Goal: Transaction & Acquisition: Book appointment/travel/reservation

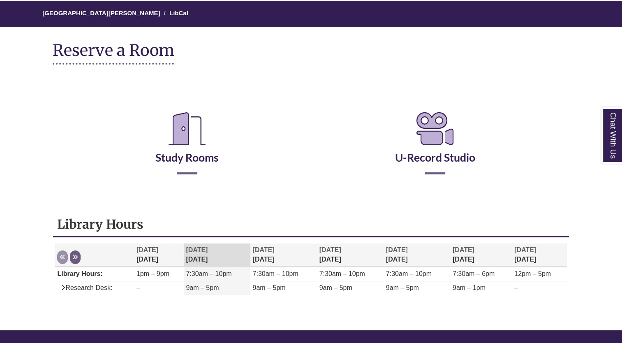
scroll to position [71, 0]
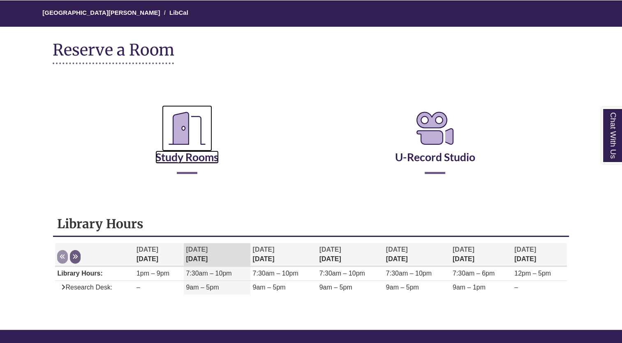
click at [190, 148] on icon "Reserve a Room" at bounding box center [187, 128] width 50 height 46
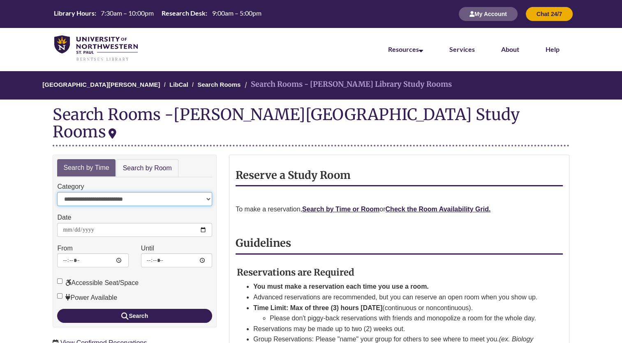
click at [201, 192] on select "**********" at bounding box center [134, 199] width 155 height 14
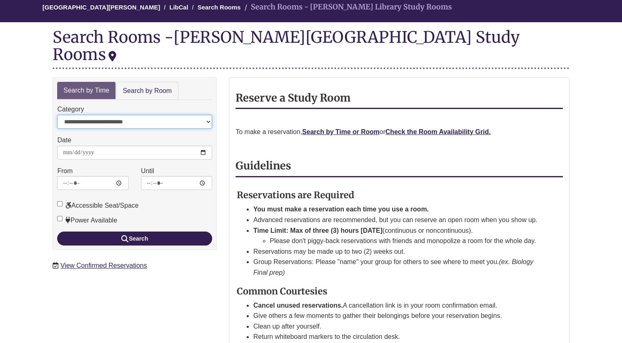
scroll to position [81, 0]
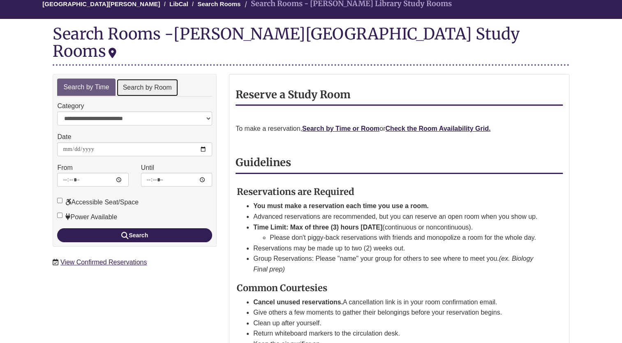
click at [160, 79] on link "Search by Room" at bounding box center [147, 88] width 62 height 18
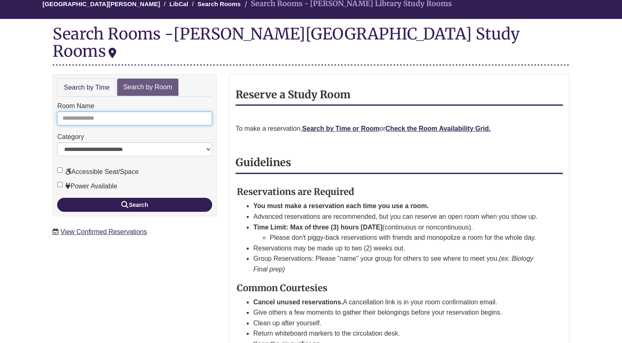
click at [125, 111] on input "Room Name" at bounding box center [134, 118] width 155 height 14
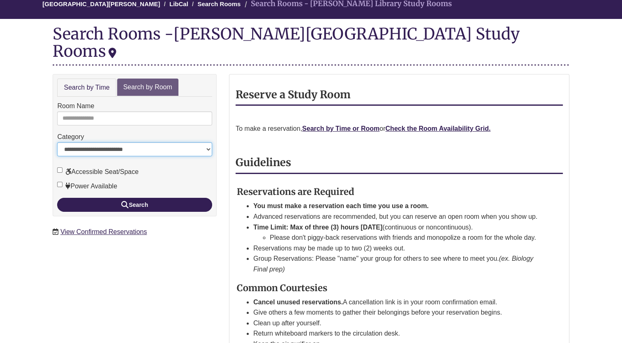
click at [141, 142] on select "**********" at bounding box center [134, 149] width 155 height 14
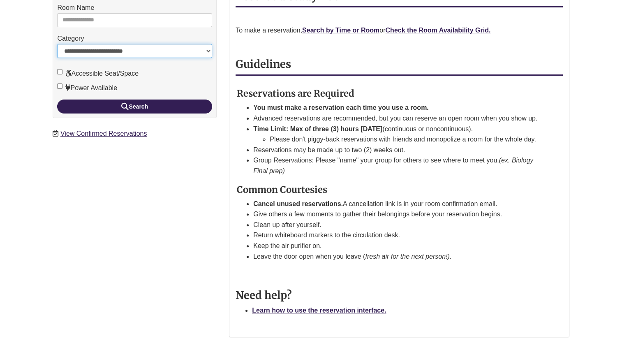
scroll to position [0, 0]
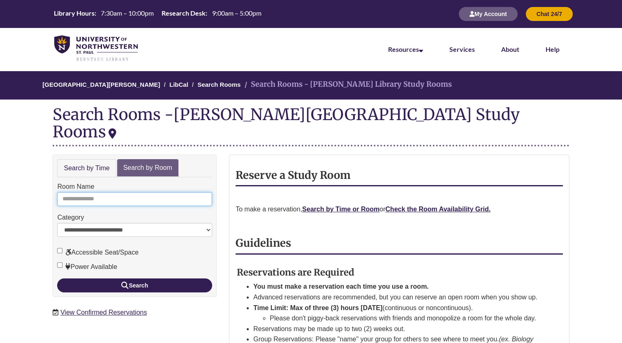
click at [157, 192] on input "Room Name" at bounding box center [134, 199] width 155 height 14
type input "*"
click at [57, 278] on button "Search" at bounding box center [134, 285] width 155 height 14
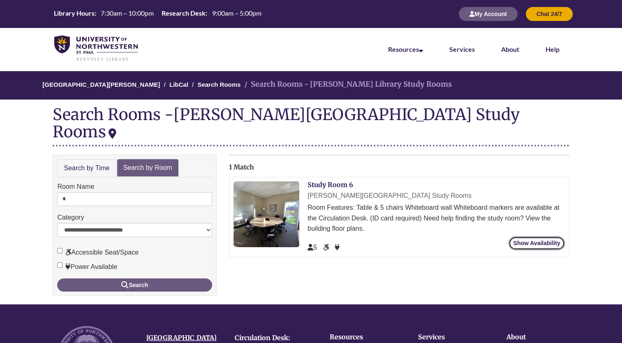
click at [530, 236] on link "Show Availability" at bounding box center [536, 243] width 56 height 14
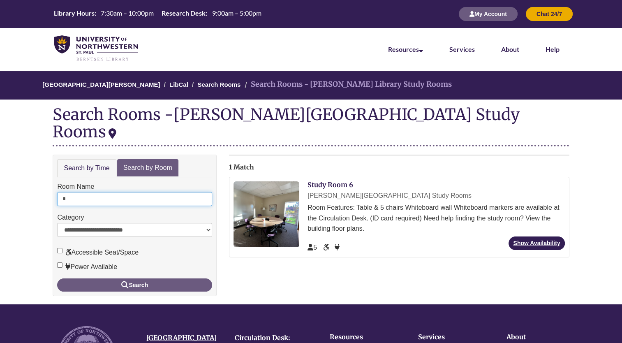
click at [138, 192] on input "*" at bounding box center [134, 199] width 155 height 14
type input "*"
click at [57, 278] on button "Search" at bounding box center [134, 284] width 155 height 13
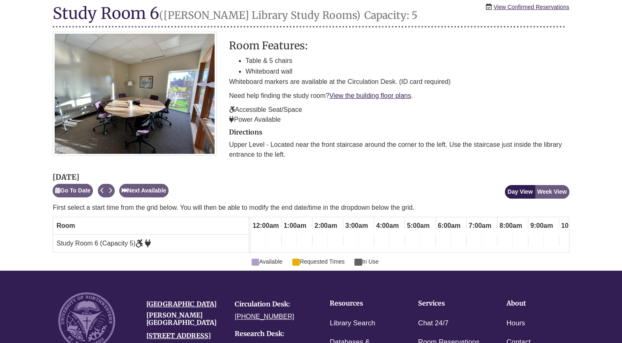
click at [333, 244] on td at bounding box center [336, 243] width 16 height 17
click at [312, 242] on td at bounding box center [320, 243] width 16 height 17
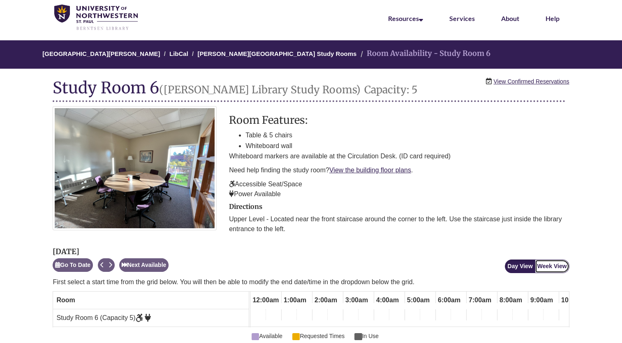
click at [559, 268] on button "Week View" at bounding box center [552, 266] width 35 height 14
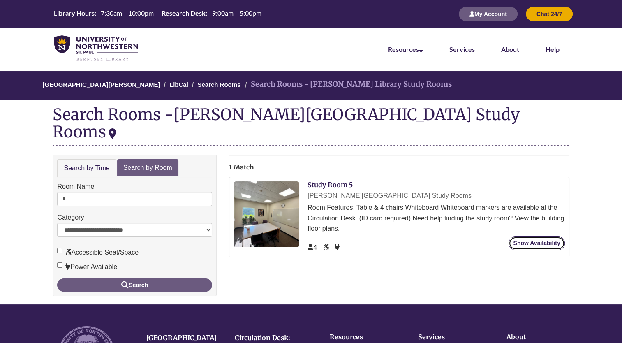
click at [522, 236] on link "Show Availability" at bounding box center [536, 243] width 56 height 14
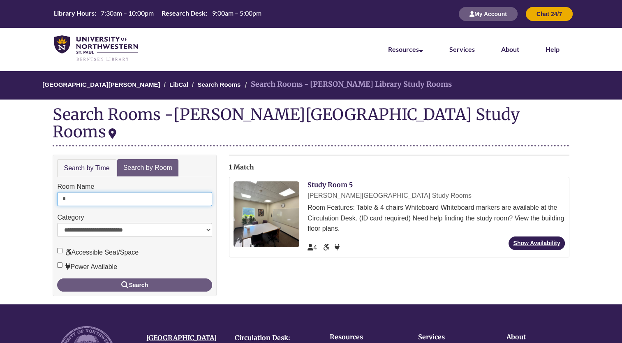
click at [115, 192] on input "*" at bounding box center [134, 199] width 155 height 14
type input "*"
click at [57, 278] on button "Search" at bounding box center [134, 284] width 155 height 13
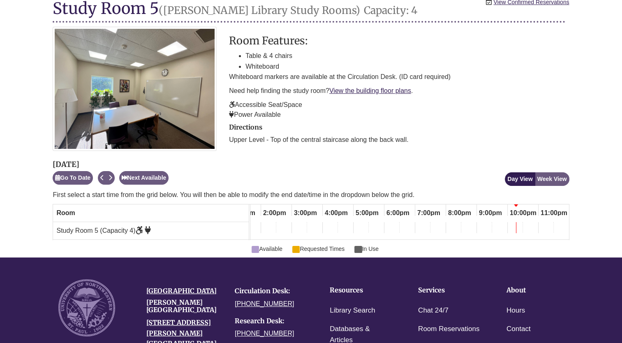
scroll to position [117, 0]
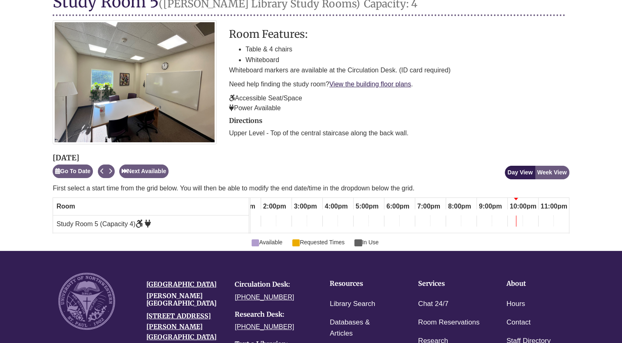
click at [542, 179] on div "Monday, October 6, 2025 Go To Date Next Available Loading... Day View Week View…" at bounding box center [311, 192] width 516 height 81
click at [549, 173] on button "Week View" at bounding box center [552, 173] width 35 height 14
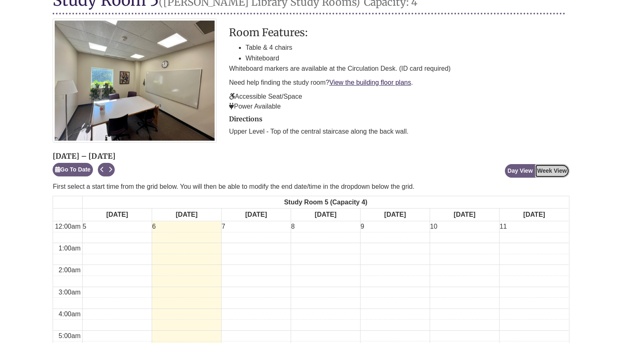
scroll to position [0, 0]
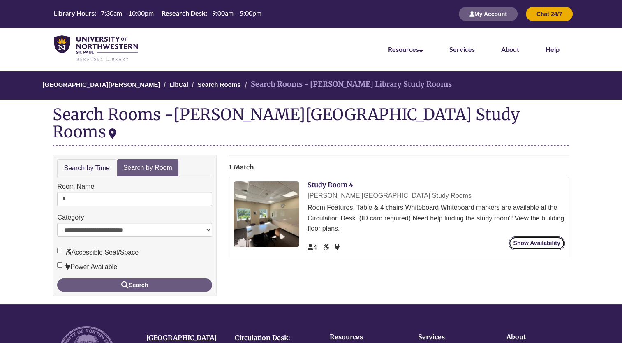
click at [534, 236] on link "Show Availability" at bounding box center [536, 243] width 56 height 14
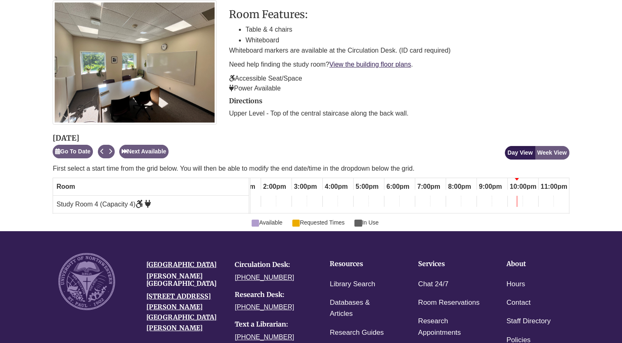
scroll to position [137, 0]
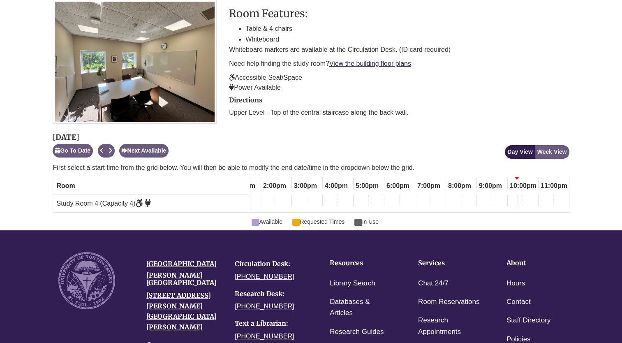
click at [557, 144] on div "Day View Week View" at bounding box center [537, 145] width 64 height 27
click at [552, 150] on button "Week View" at bounding box center [552, 152] width 35 height 14
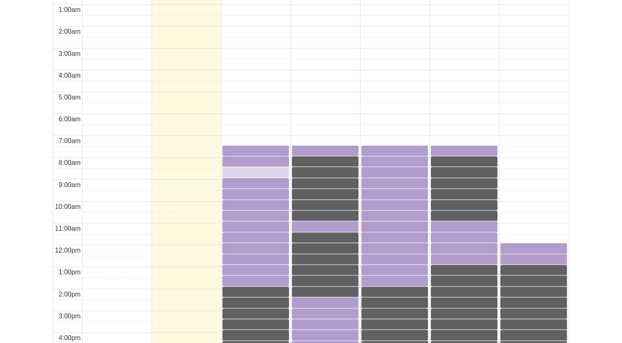
scroll to position [358, 0]
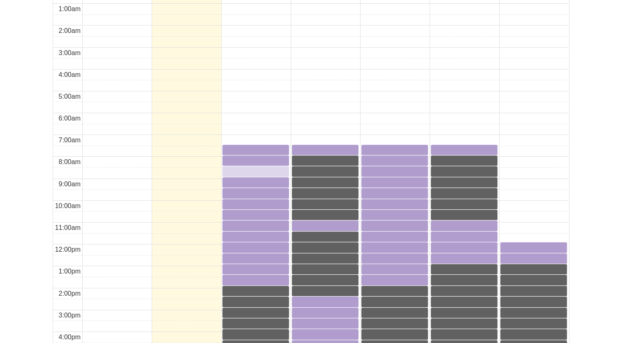
click at [267, 175] on div "8:30am Tuesday, October 7, 2025 - Study Room 4 - Available" at bounding box center [255, 171] width 65 height 9
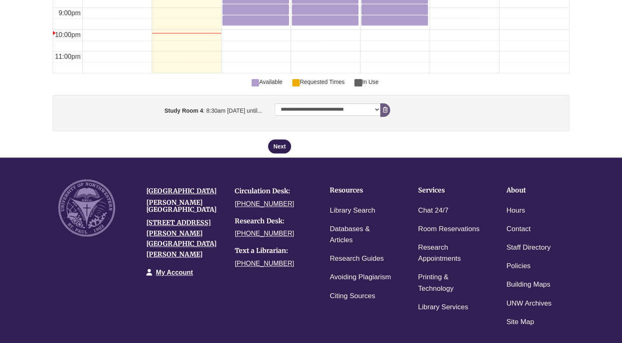
scroll to position [791, 0]
click at [255, 106] on label "Study Room 4 : 8:30am [DATE] until..." at bounding box center [161, 109] width 213 height 12
click at [275, 106] on select "**********" at bounding box center [328, 109] width 106 height 12
click at [283, 142] on button "Next" at bounding box center [279, 146] width 23 height 14
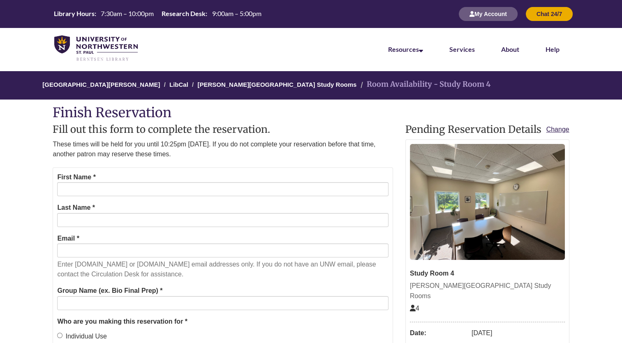
scroll to position [37, 0]
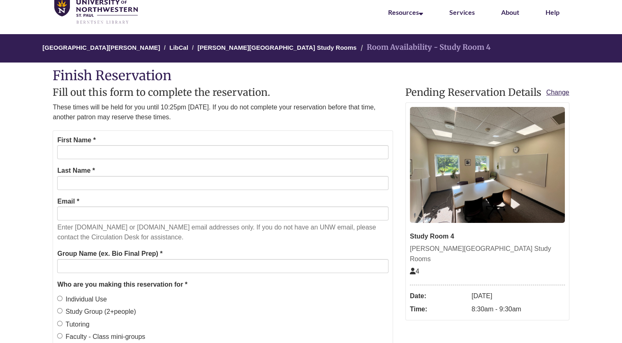
click at [278, 143] on div "First Name *" at bounding box center [222, 147] width 331 height 25
click at [274, 141] on div "First Name *" at bounding box center [222, 147] width 331 height 25
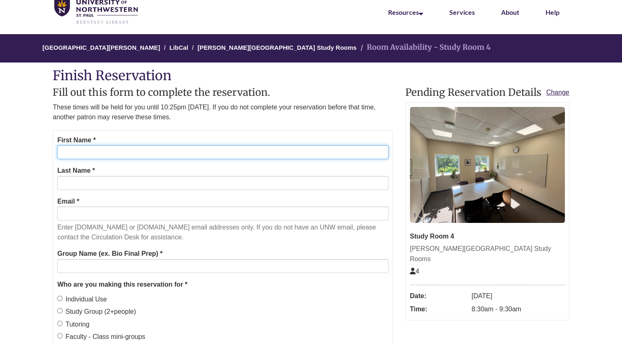
click at [260, 149] on input "First Name *" at bounding box center [222, 152] width 331 height 14
type input "******"
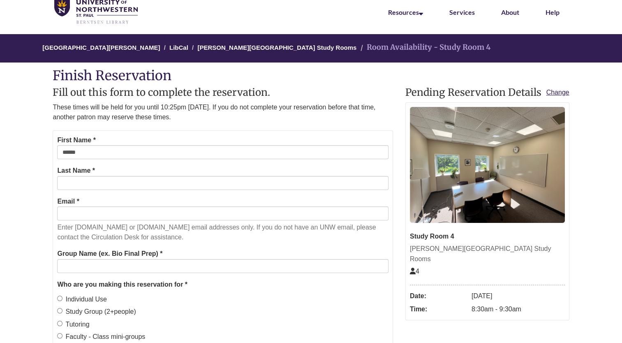
type input "********"
type input "**********"
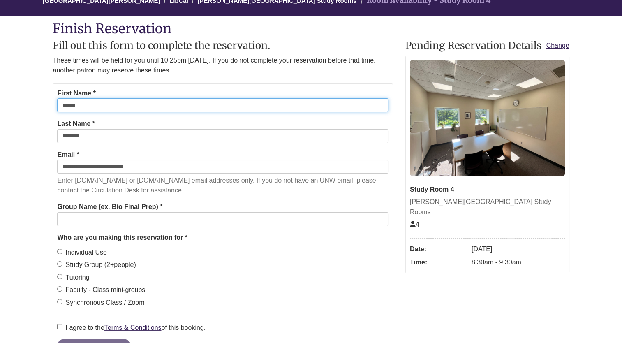
scroll to position [88, 0]
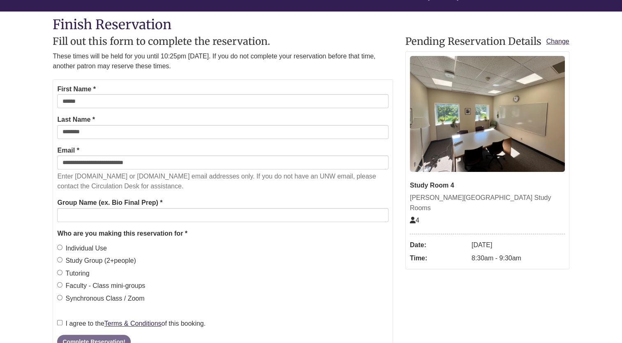
click at [85, 247] on label "Individual Use" at bounding box center [82, 248] width 50 height 11
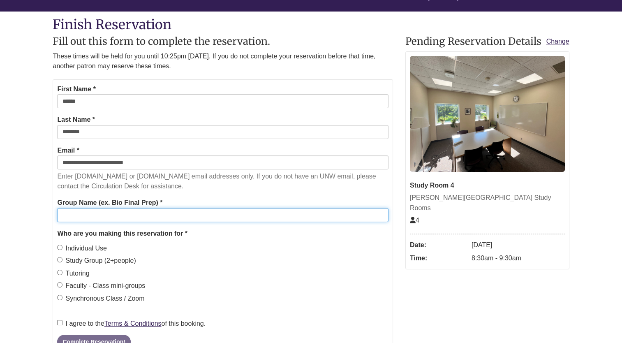
click at [242, 214] on input "Group Name (ex. Bio Final Prep) *" at bounding box center [222, 215] width 331 height 14
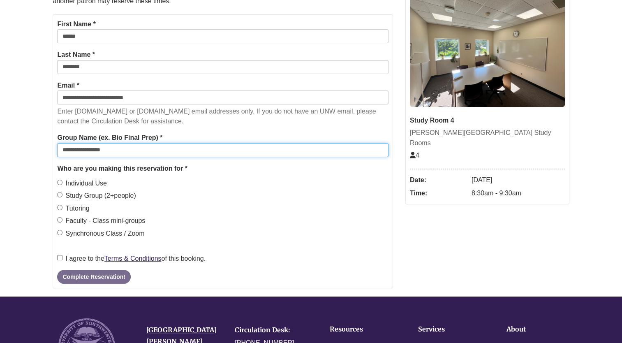
scroll to position [153, 0]
type input "**********"
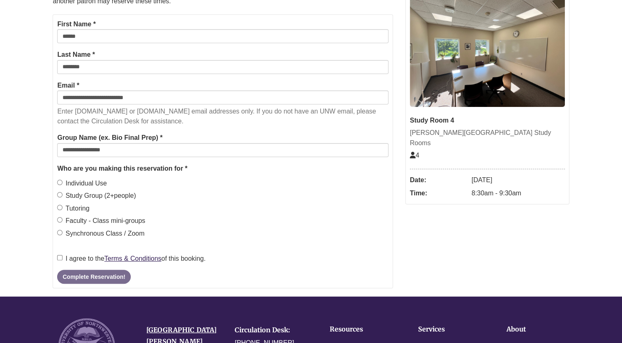
click at [81, 257] on label "I agree to the Terms & Conditions of this booking." at bounding box center [131, 258] width 148 height 11
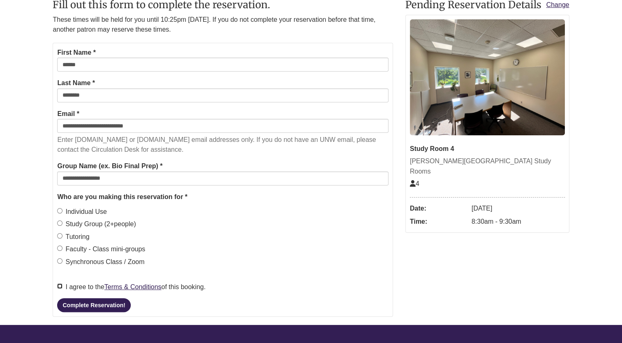
scroll to position [150, 0]
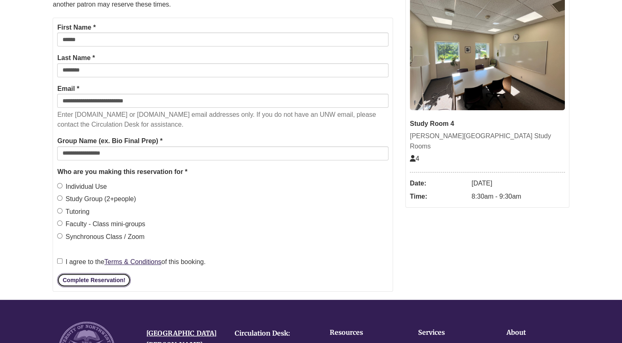
click at [102, 277] on button "Complete Reservation!" at bounding box center [93, 280] width 73 height 14
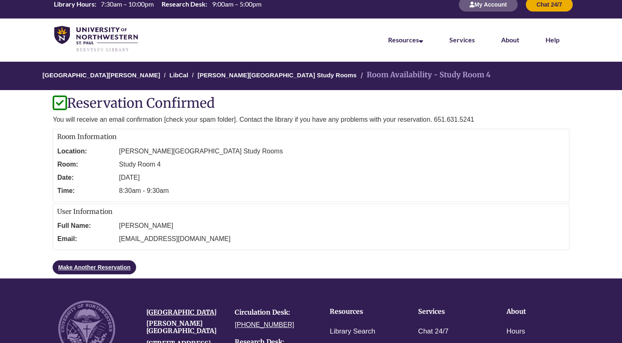
scroll to position [0, 0]
